Goal: Information Seeking & Learning: Check status

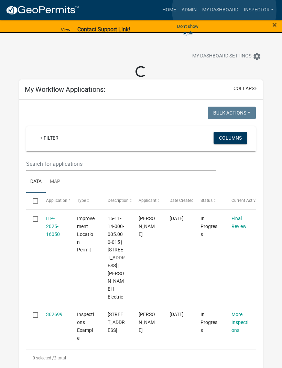
click at [224, 10] on link "My Dashboard" at bounding box center [220, 9] width 42 height 13
click at [223, 15] on link "My Dashboard" at bounding box center [220, 9] width 42 height 13
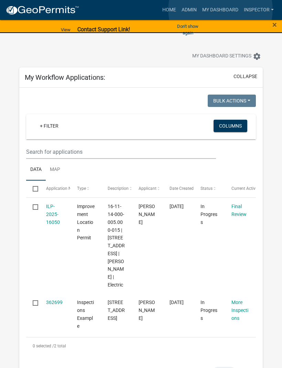
click at [220, 10] on link "My Dashboard" at bounding box center [220, 9] width 42 height 13
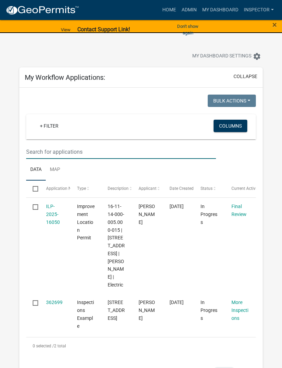
click at [97, 151] on input "text" at bounding box center [121, 152] width 190 height 14
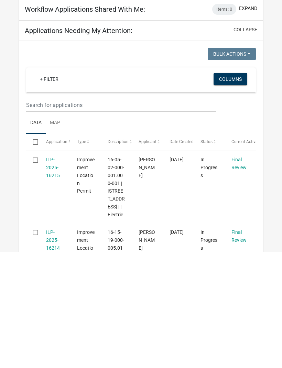
scroll to position [150, 0]
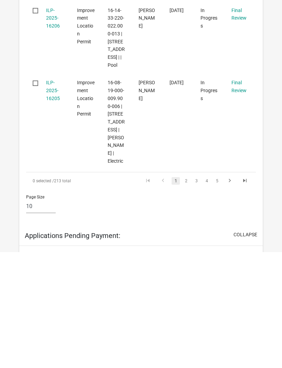
type input "[PERSON_NAME]"
click at [187, 293] on link "2" at bounding box center [186, 297] width 8 height 8
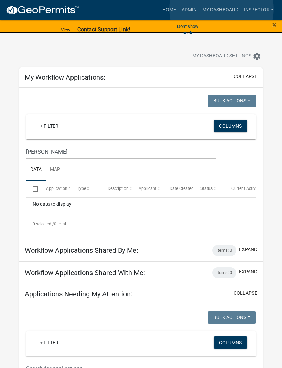
click at [222, 9] on link "My Dashboard" at bounding box center [220, 9] width 42 height 13
click at [185, 11] on link "Admin" at bounding box center [189, 9] width 21 height 13
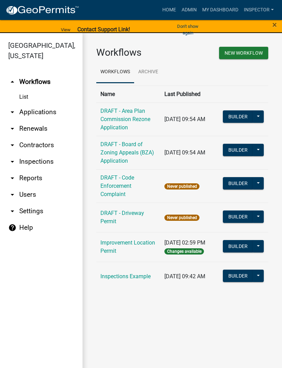
click at [47, 116] on link "arrow_drop_down Applications" at bounding box center [41, 112] width 83 height 17
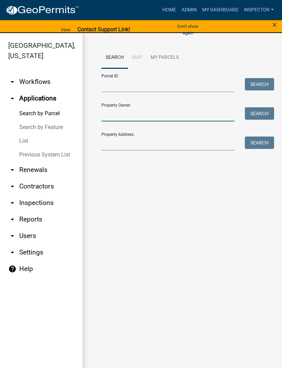
click at [142, 110] on input "Property Owner:" at bounding box center [167, 114] width 133 height 14
type input "[PERSON_NAME]"
click at [257, 119] on button "Search" at bounding box center [259, 113] width 29 height 12
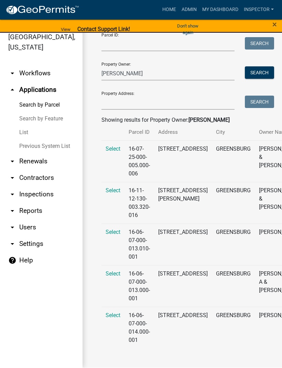
scroll to position [32, 0]
click at [114, 234] on span "Select" at bounding box center [113, 232] width 15 height 7
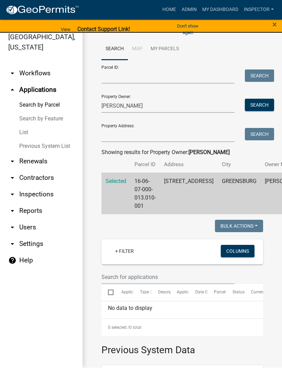
click at [144, 193] on td "16-06-07-000-013.010-001" at bounding box center [145, 194] width 30 height 42
click at [177, 193] on td "[STREET_ADDRESS]" at bounding box center [189, 194] width 58 height 42
click at [261, 188] on td "[PERSON_NAME]" at bounding box center [286, 194] width 50 height 42
click at [115, 181] on span "Selected" at bounding box center [116, 181] width 21 height 7
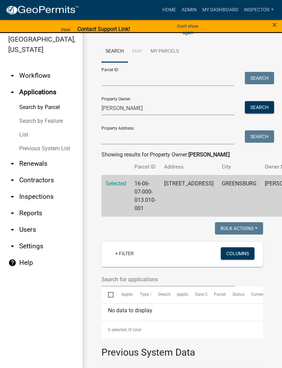
scroll to position [6, 0]
click at [238, 254] on button "Columns" at bounding box center [238, 253] width 34 height 12
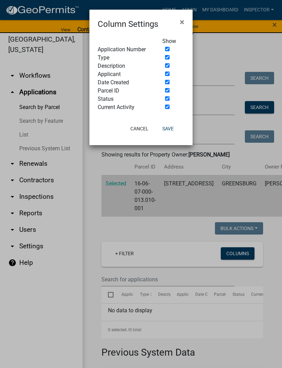
click at [183, 23] on span "×" at bounding box center [182, 22] width 4 height 10
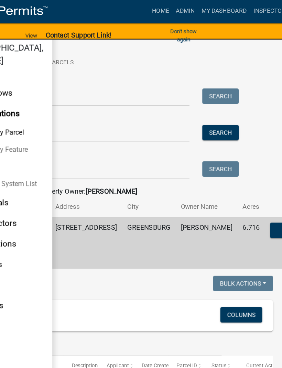
scroll to position [0, 0]
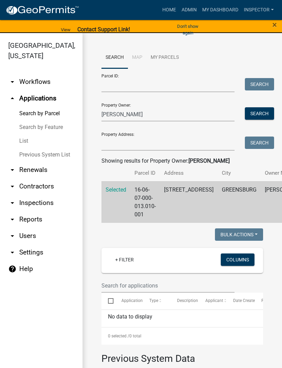
click at [120, 190] on span "Selected" at bounding box center [116, 189] width 21 height 7
click at [158, 195] on td "16-06-07-000-013.010-001" at bounding box center [145, 202] width 30 height 42
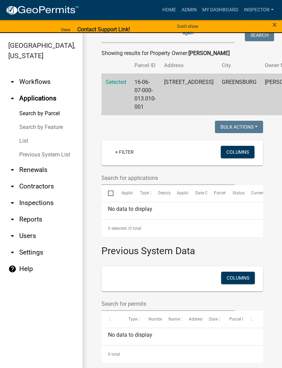
click at [218, 11] on link "My Dashboard" at bounding box center [220, 9] width 42 height 13
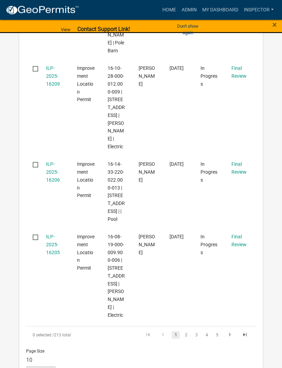
scroll to position [1054, 0]
click at [209, 331] on link "4" at bounding box center [206, 335] width 8 height 8
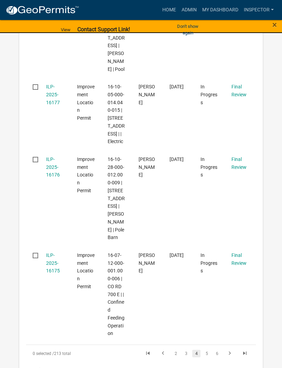
scroll to position [1044, 0]
click at [208, 349] on link "5" at bounding box center [206, 353] width 8 height 8
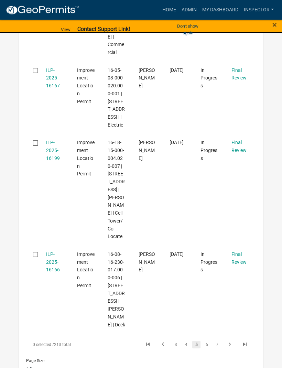
scroll to position [1107, 0]
click at [208, 341] on link "6" at bounding box center [206, 345] width 8 height 8
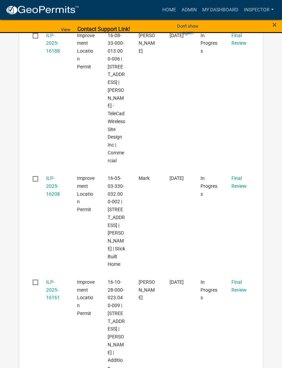
scroll to position [1173, 0]
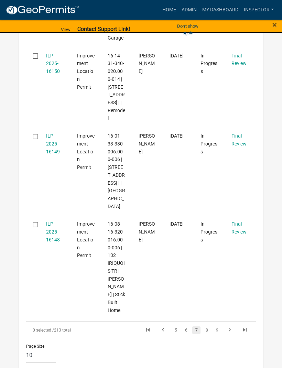
scroll to position [1120, 0]
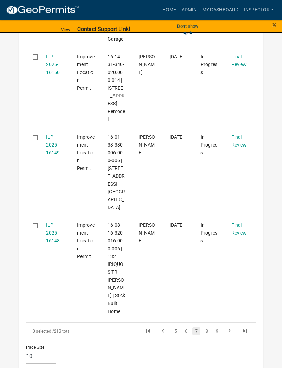
click at [207, 328] on link "8" at bounding box center [206, 332] width 8 height 8
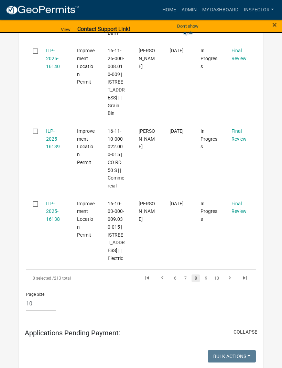
scroll to position [1160, 0]
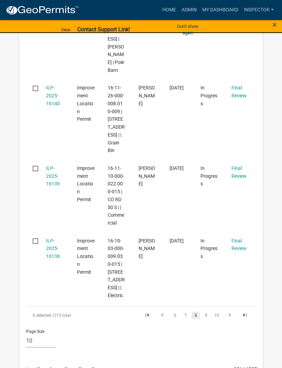
click at [206, 311] on link "9" at bounding box center [206, 315] width 8 height 8
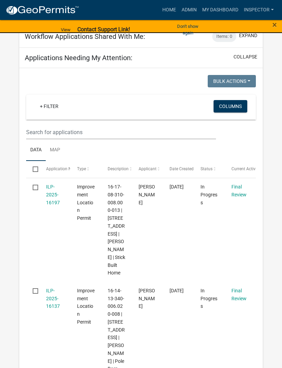
scroll to position [353, 0]
